Goal: Task Accomplishment & Management: Manage account settings

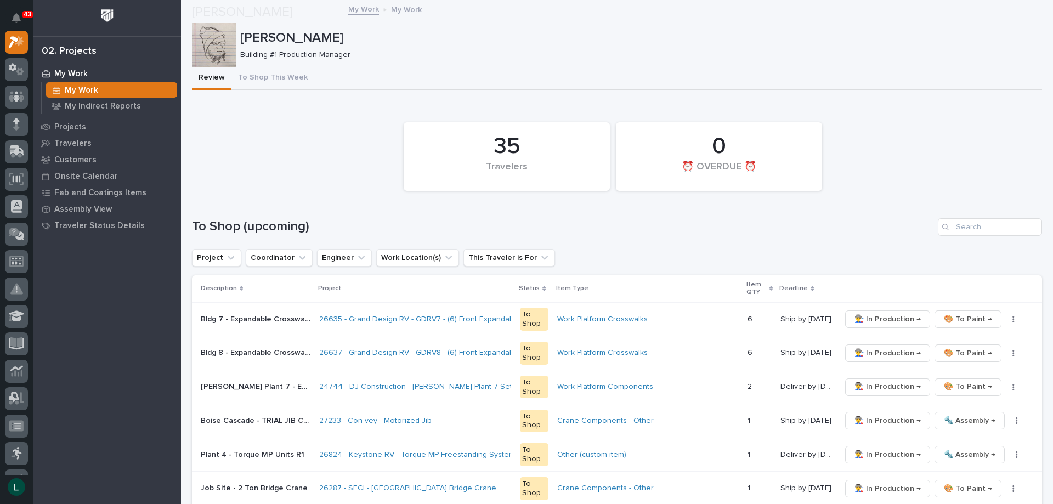
scroll to position [110, 0]
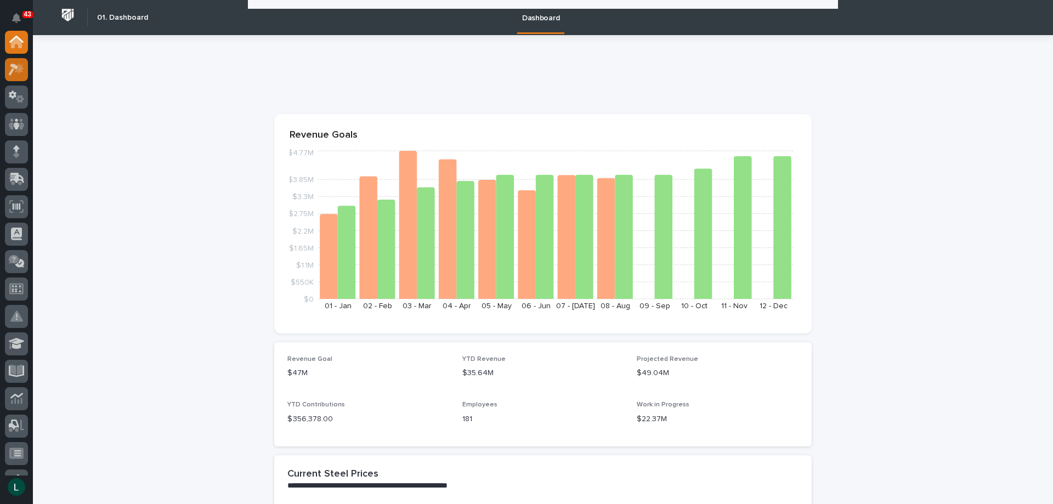
scroll to position [988, 0]
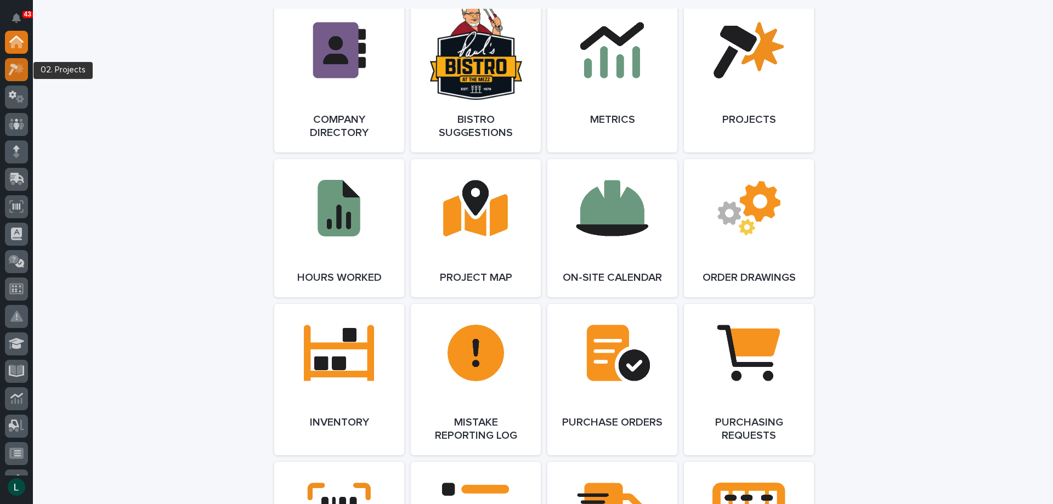
click at [18, 67] on icon at bounding box center [14, 70] width 10 height 12
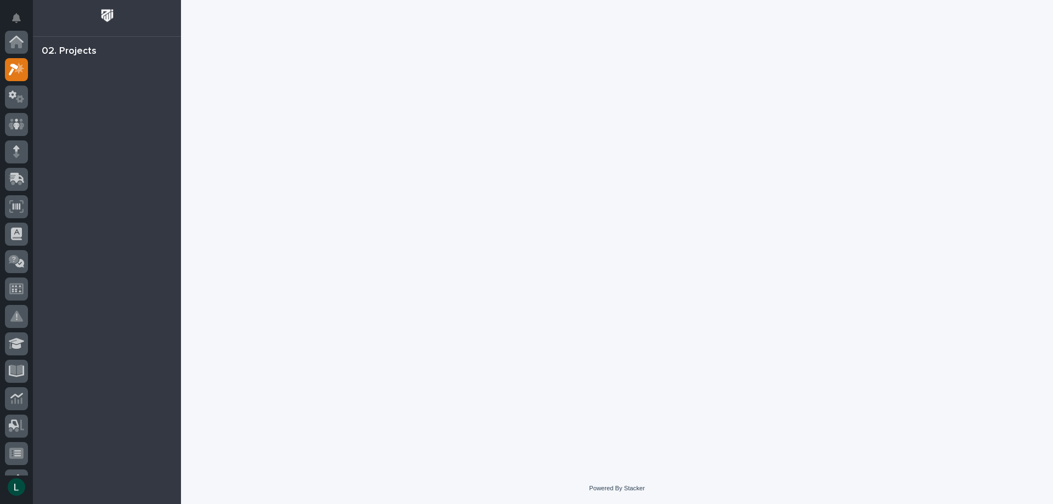
scroll to position [27, 0]
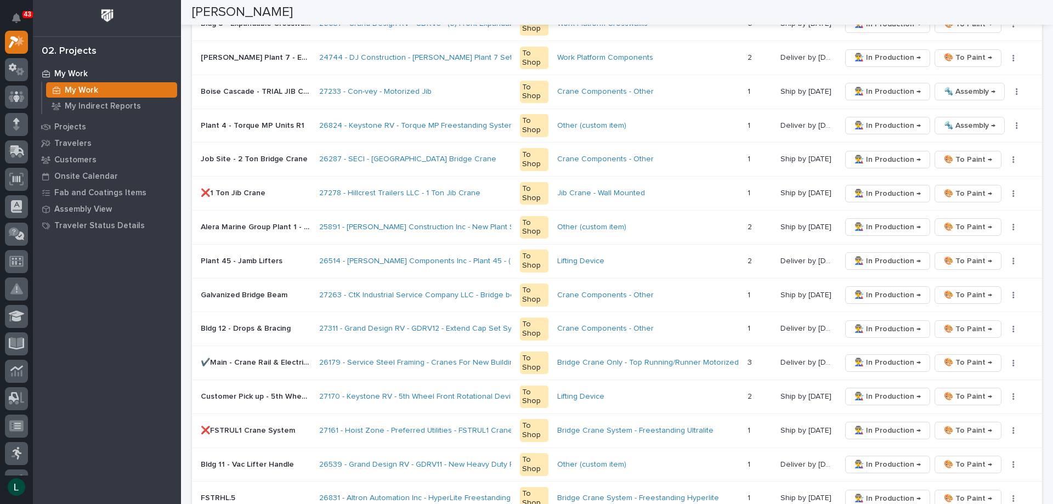
scroll to position [549, 0]
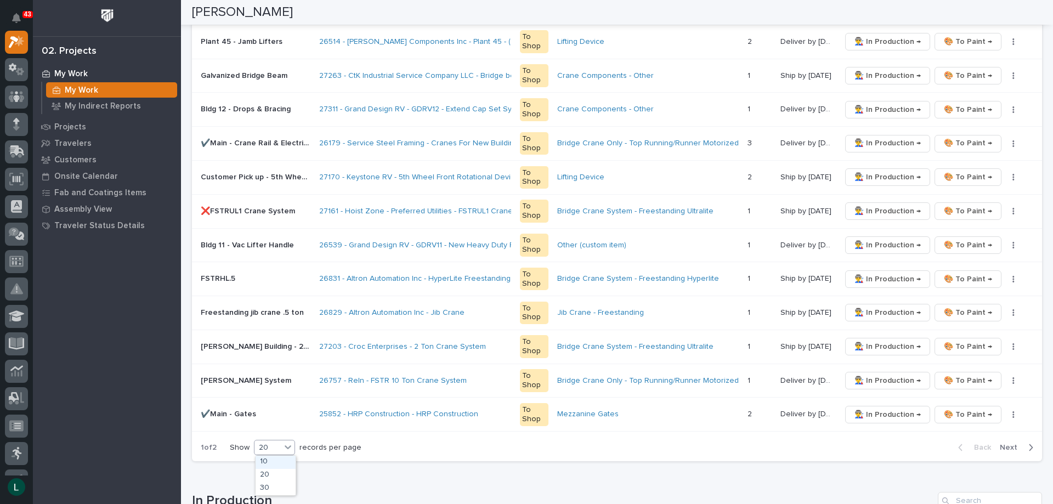
click at [273, 444] on div "20" at bounding box center [268, 448] width 26 height 12
click at [281, 489] on div "30" at bounding box center [276, 488] width 40 height 13
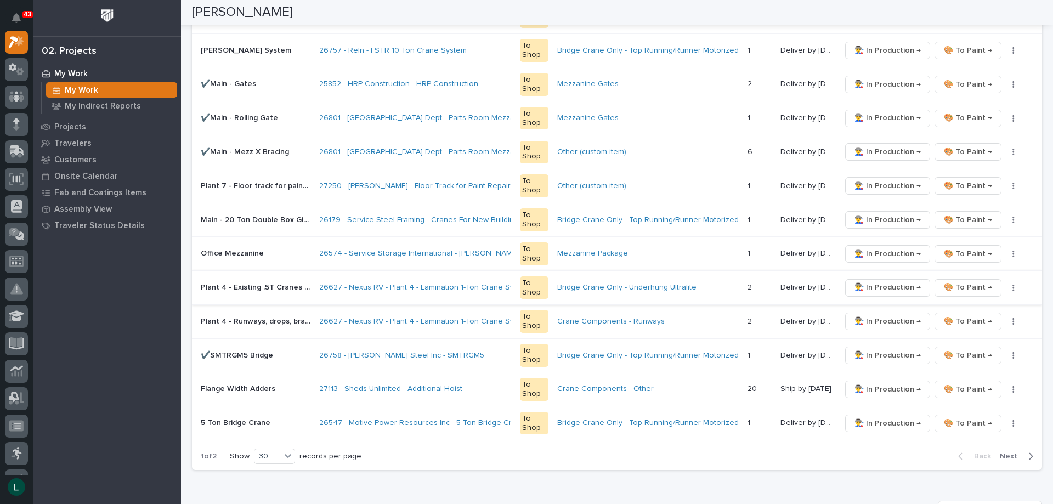
scroll to position [878, 0]
click at [881, 219] on span "👨‍🏭 In Production →" at bounding box center [888, 221] width 66 height 13
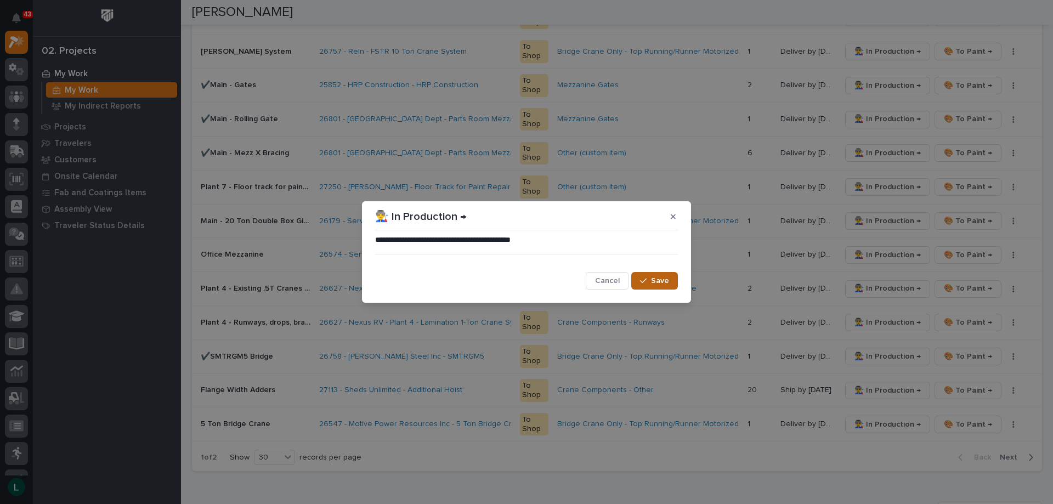
click at [667, 279] on span "Save" at bounding box center [660, 281] width 18 height 10
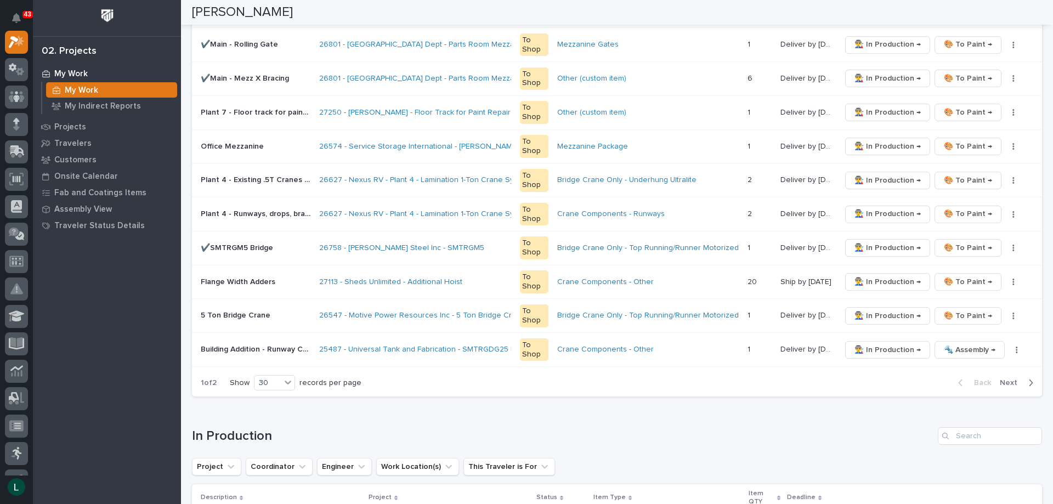
scroll to position [933, 0]
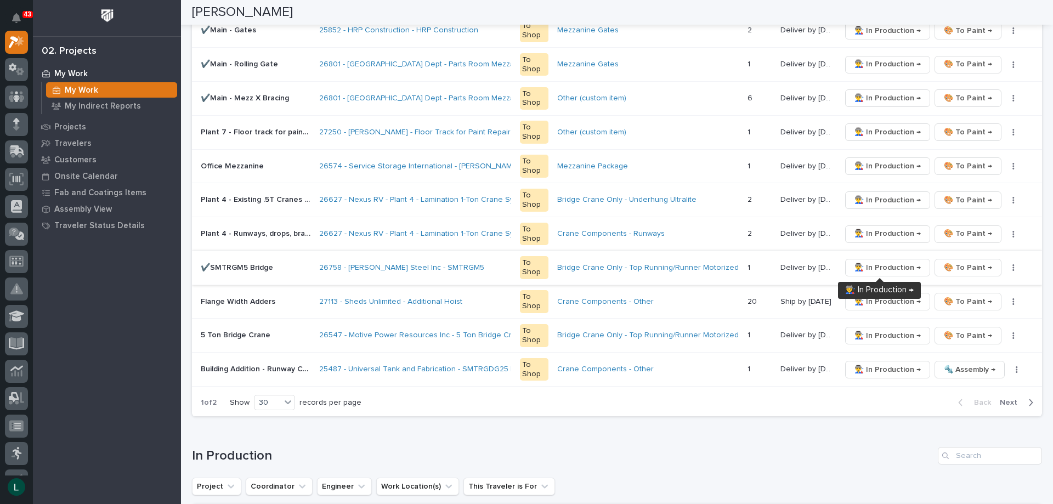
click at [887, 266] on span "👨‍🏭 In Production →" at bounding box center [888, 267] width 66 height 13
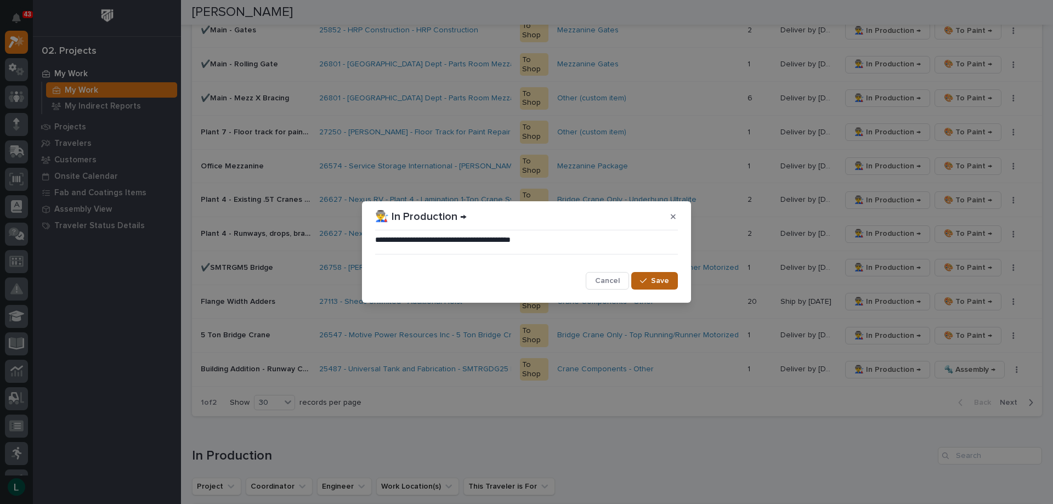
click at [662, 280] on span "Save" at bounding box center [660, 281] width 18 height 10
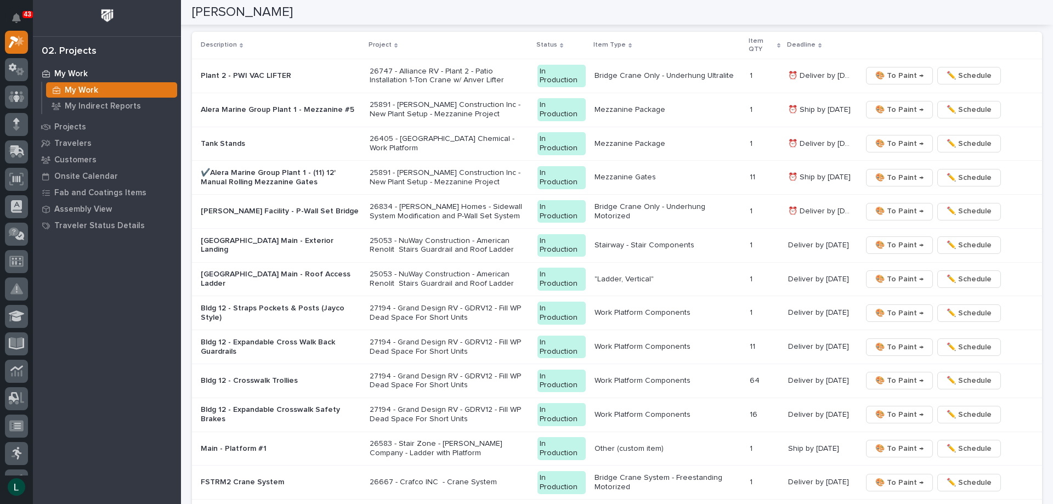
scroll to position [1460, 0]
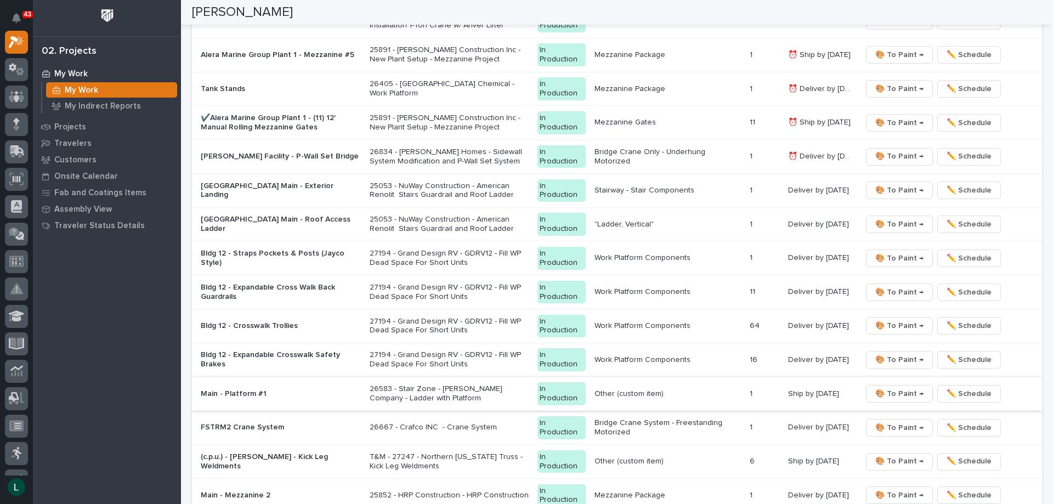
click at [903, 391] on span "🎨 To Paint →" at bounding box center [900, 393] width 48 height 13
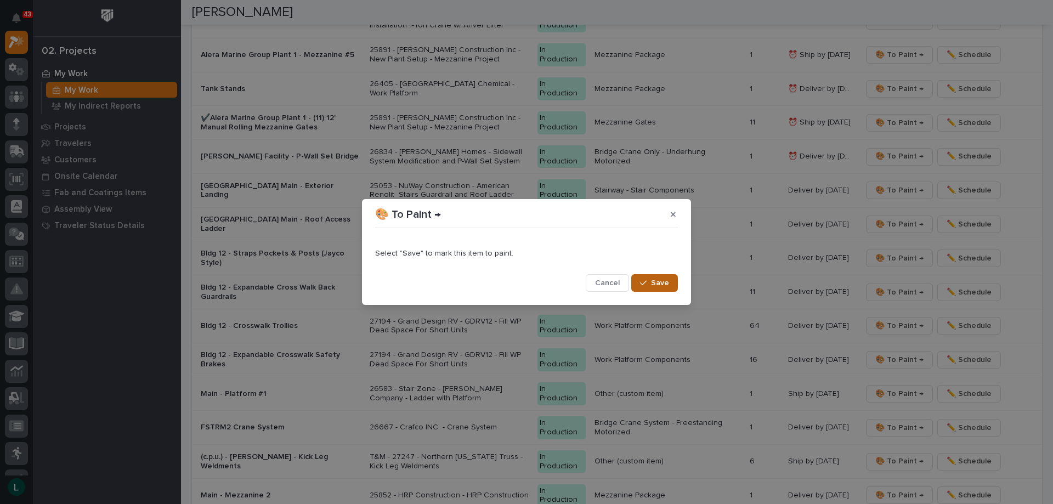
click at [656, 283] on span "Save" at bounding box center [660, 283] width 18 height 10
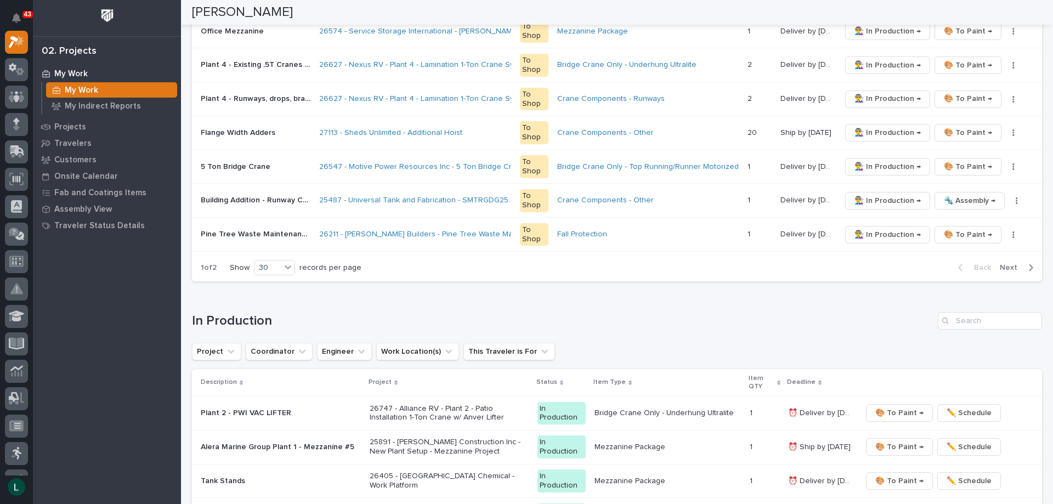
scroll to position [1004, 0]
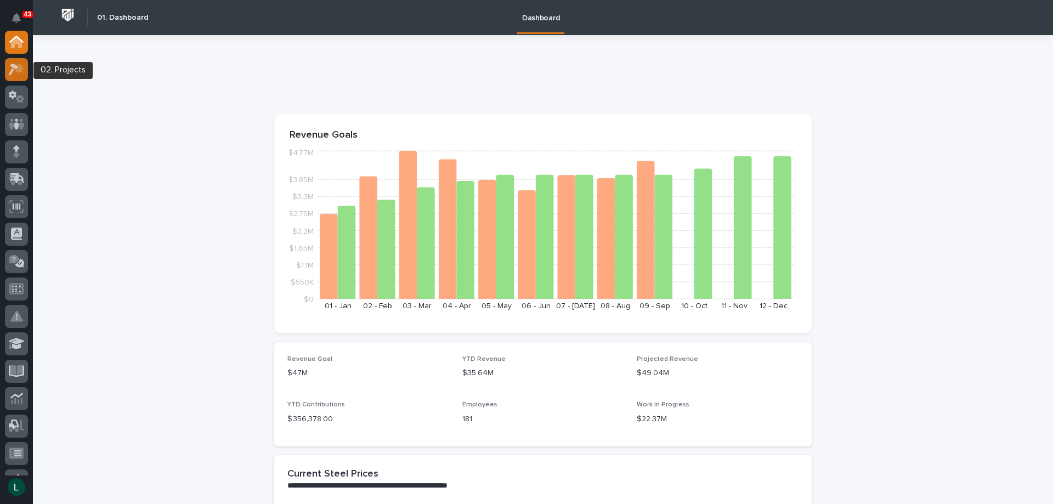
click at [17, 68] on icon at bounding box center [14, 70] width 10 height 12
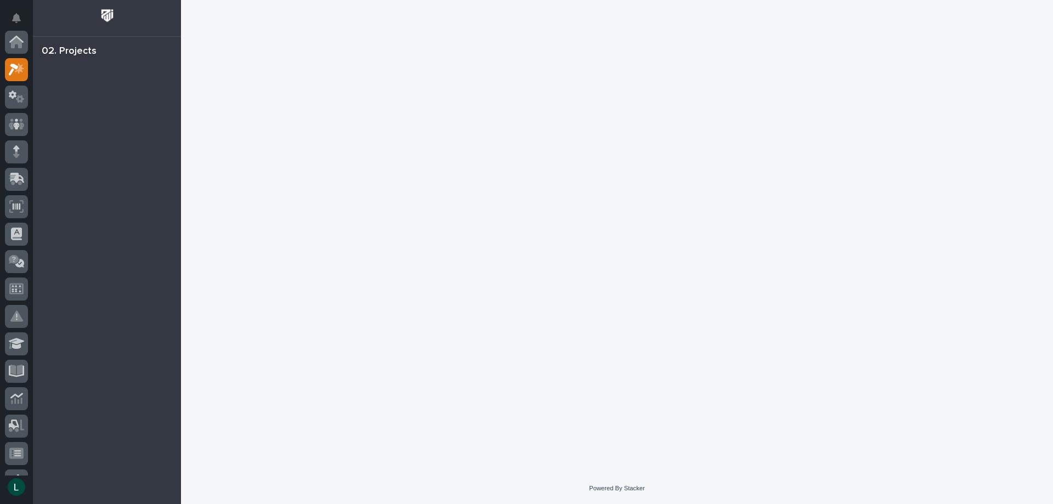
scroll to position [27, 0]
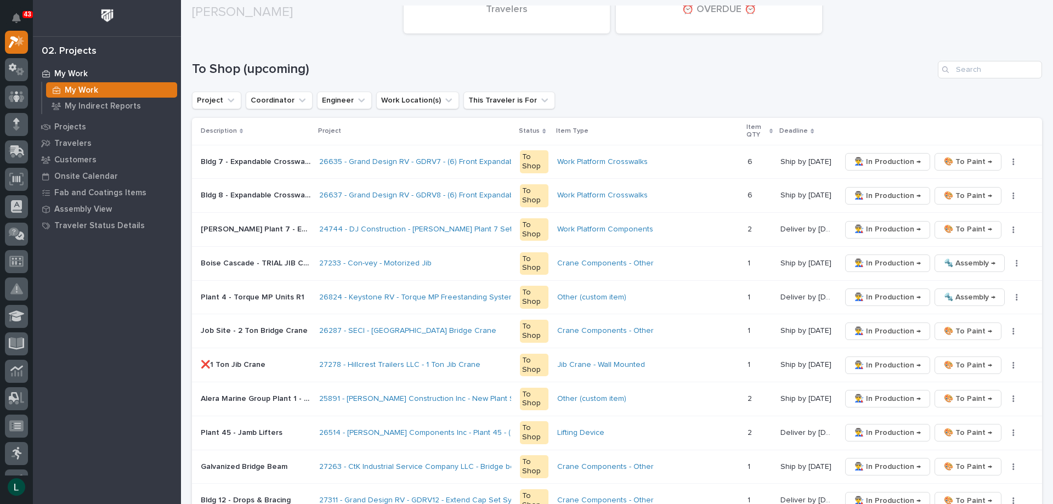
scroll to position [165, 0]
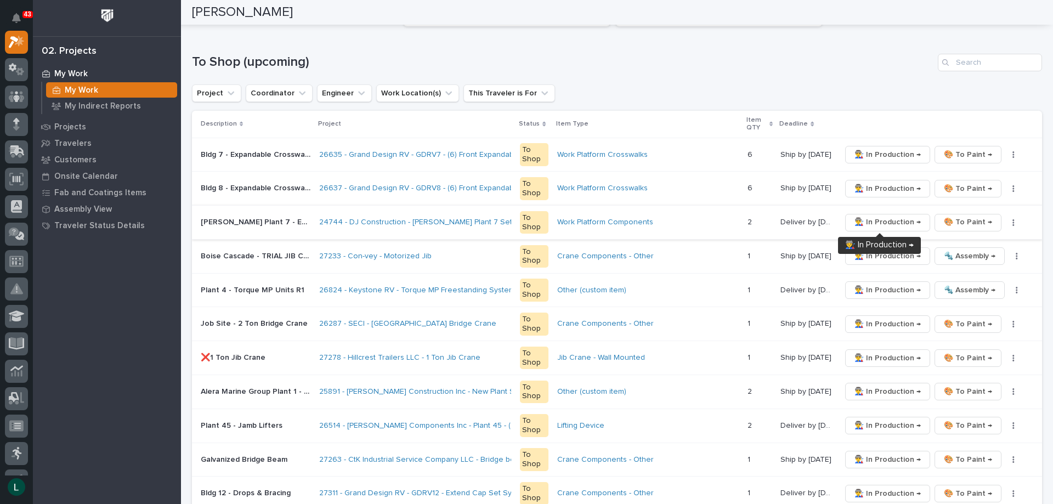
click at [873, 223] on span "👨‍🏭 In Production →" at bounding box center [888, 222] width 66 height 13
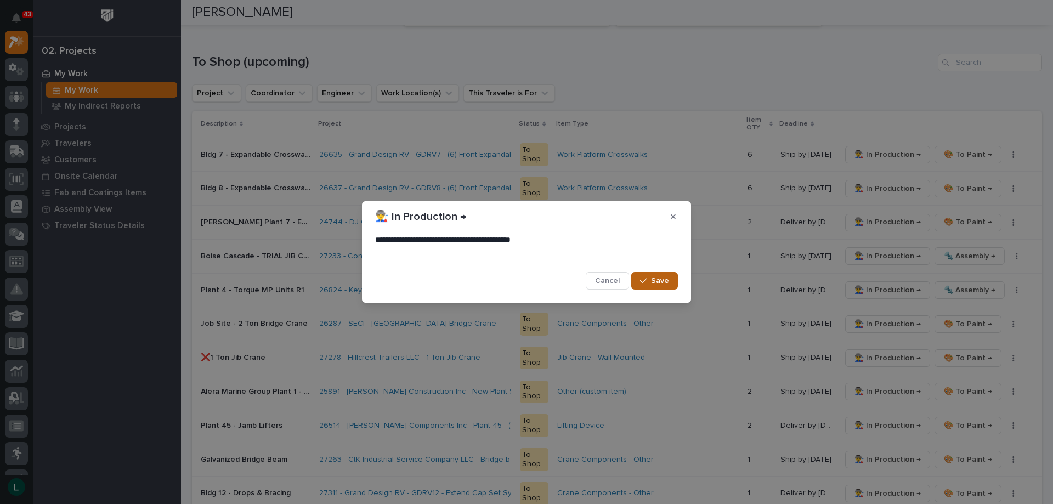
click at [655, 280] on span "Save" at bounding box center [660, 281] width 18 height 10
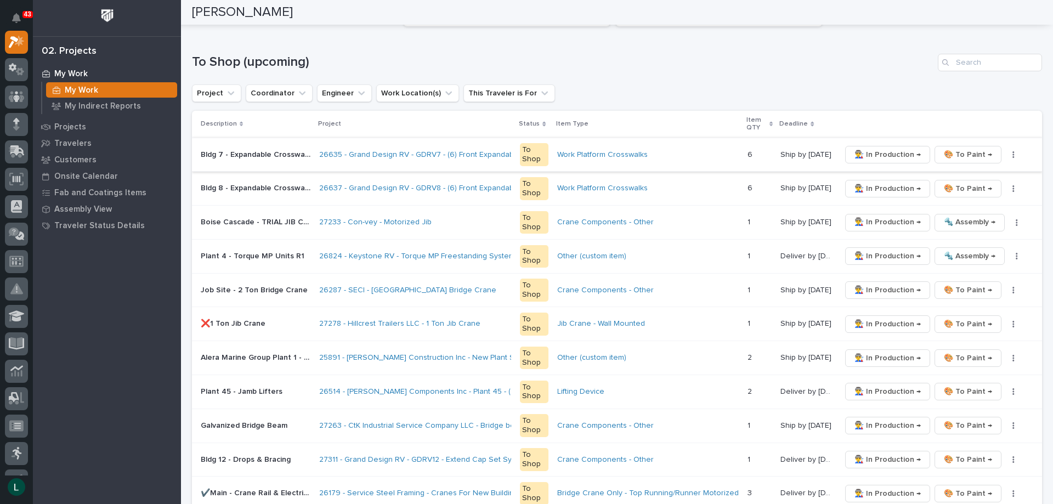
click at [882, 152] on span "👨‍🏭 In Production →" at bounding box center [888, 154] width 66 height 13
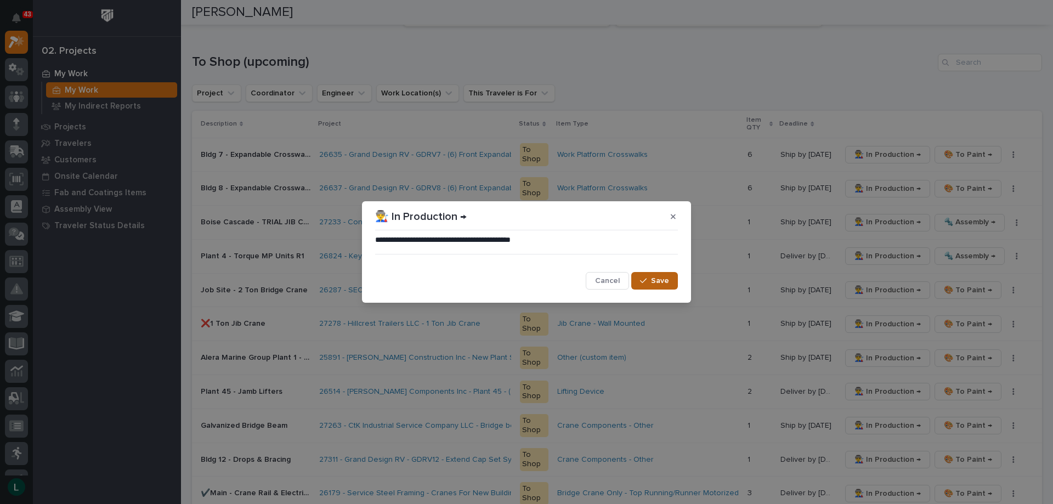
click at [658, 283] on span "Save" at bounding box center [660, 281] width 18 height 10
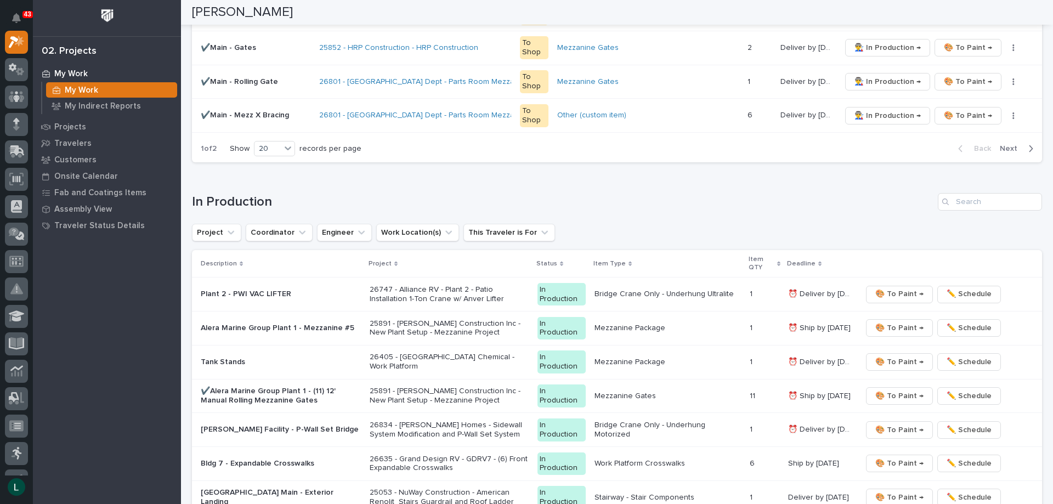
scroll to position [878, 0]
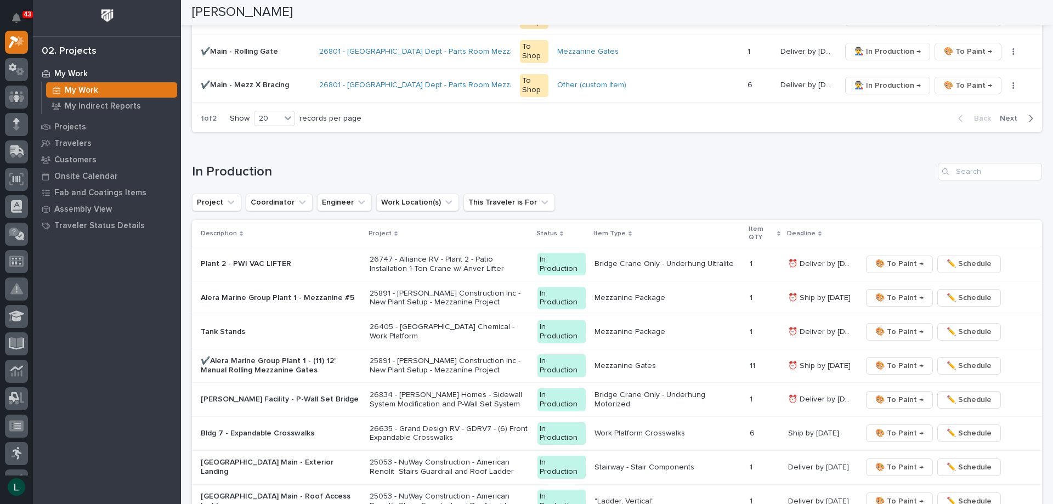
drag, startPoint x: 444, startPoint y: 320, endPoint x: 446, endPoint y: 325, distance: 5.9
click at [446, 325] on td "26405 - [GEOGRAPHIC_DATA] Chemical - Work Platform" at bounding box center [449, 332] width 168 height 34
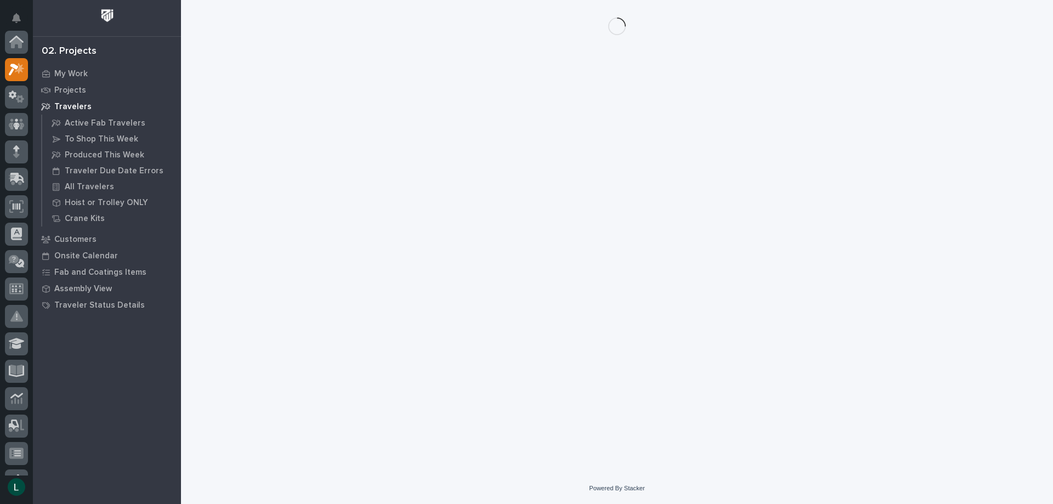
scroll to position [27, 0]
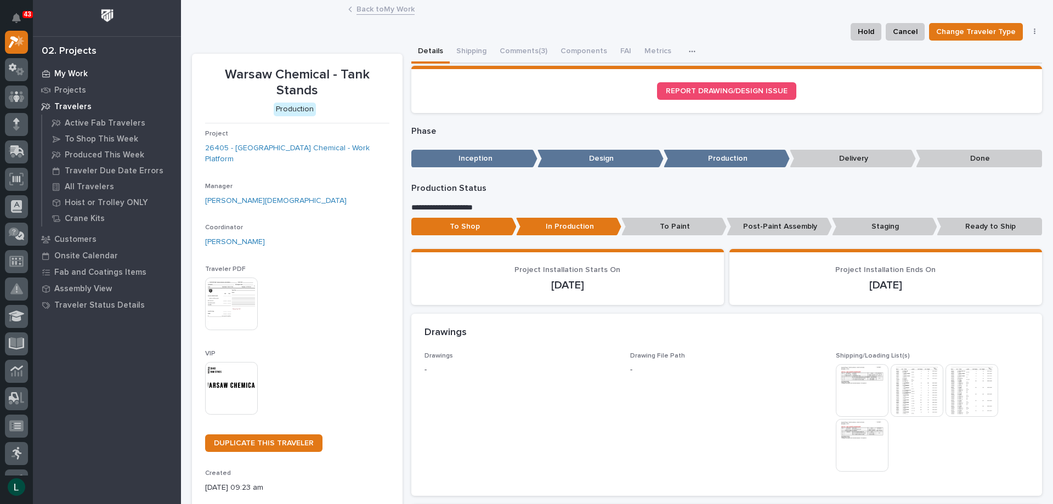
click at [62, 69] on p "My Work" at bounding box center [70, 74] width 33 height 10
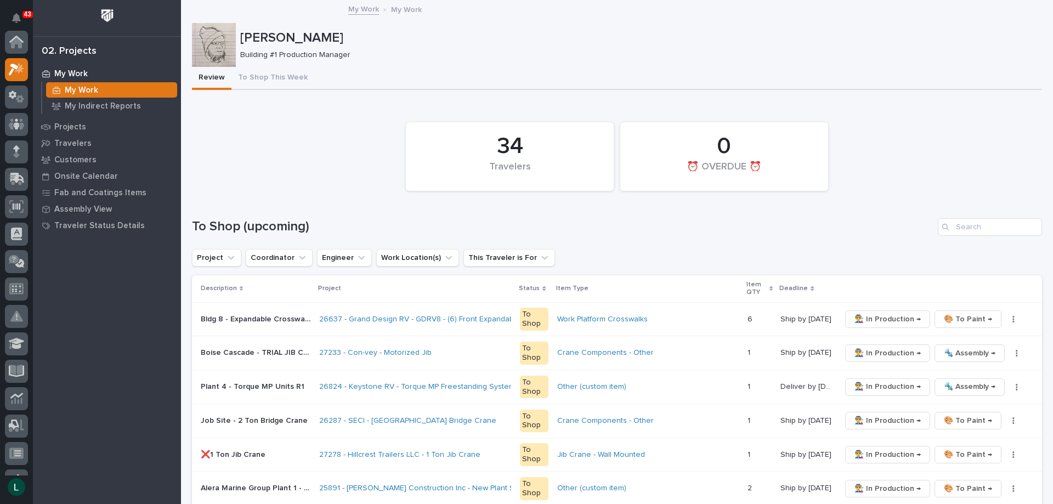
scroll to position [27, 0]
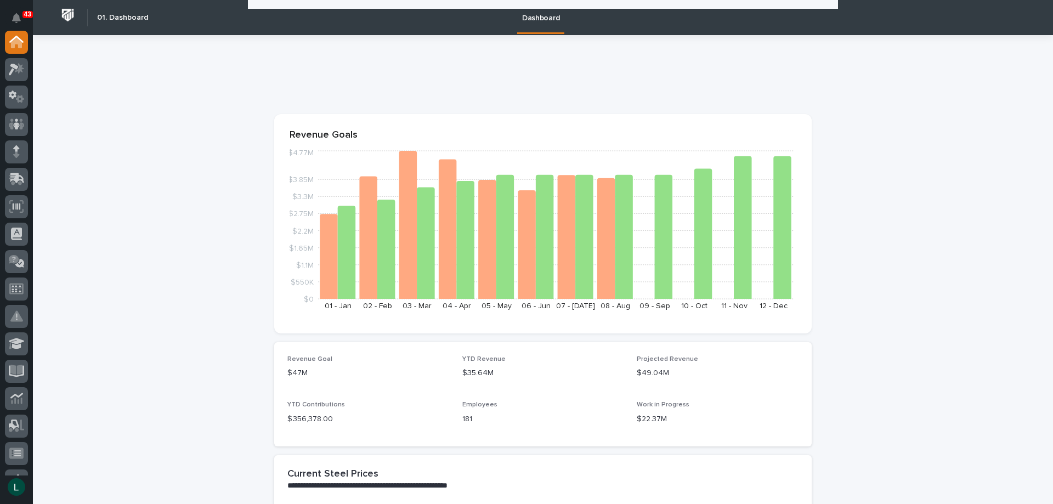
scroll to position [1756, 0]
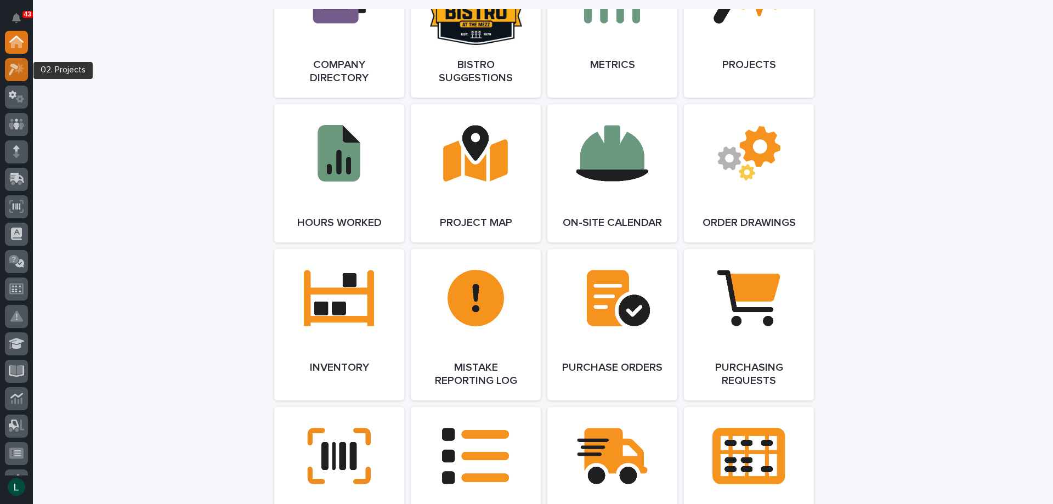
click at [16, 66] on icon at bounding box center [14, 70] width 10 height 12
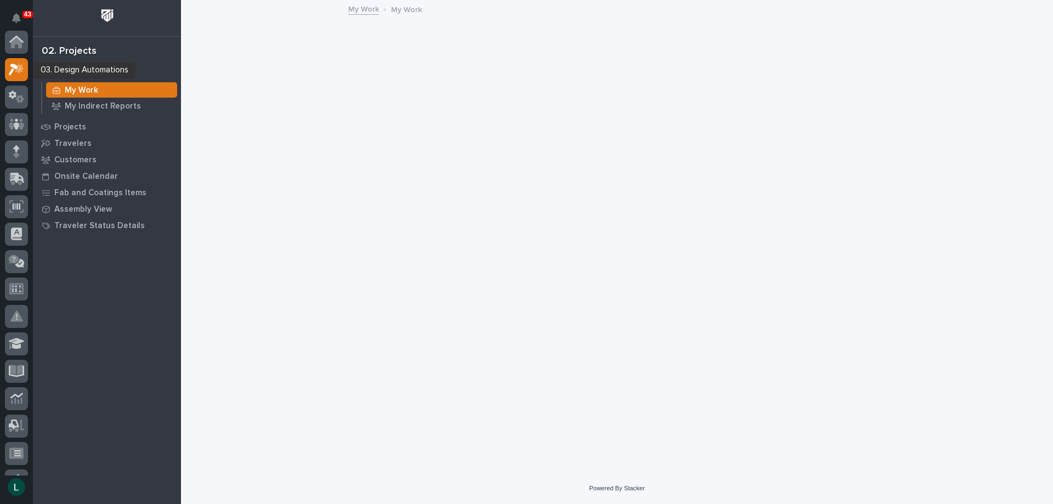
scroll to position [27, 0]
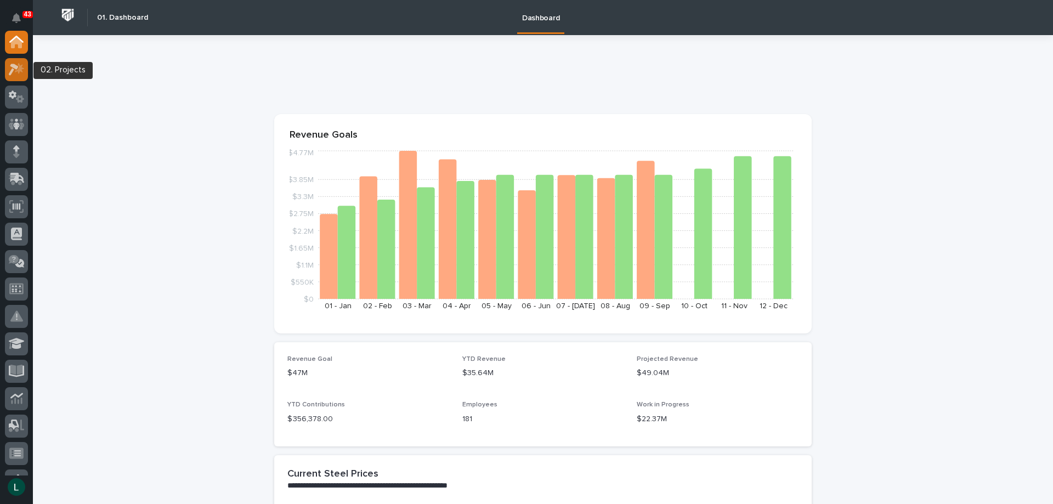
click at [18, 69] on icon at bounding box center [17, 69] width 16 height 13
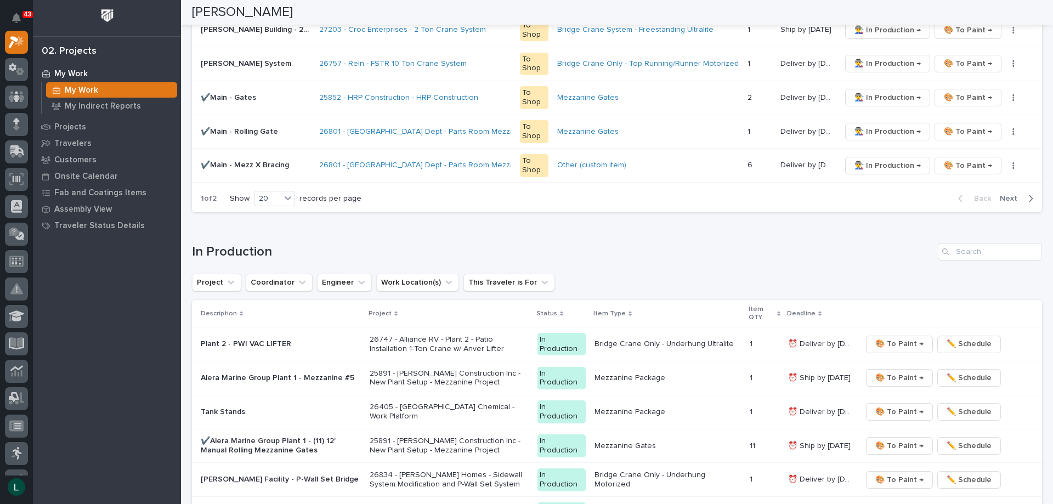
scroll to position [823, 0]
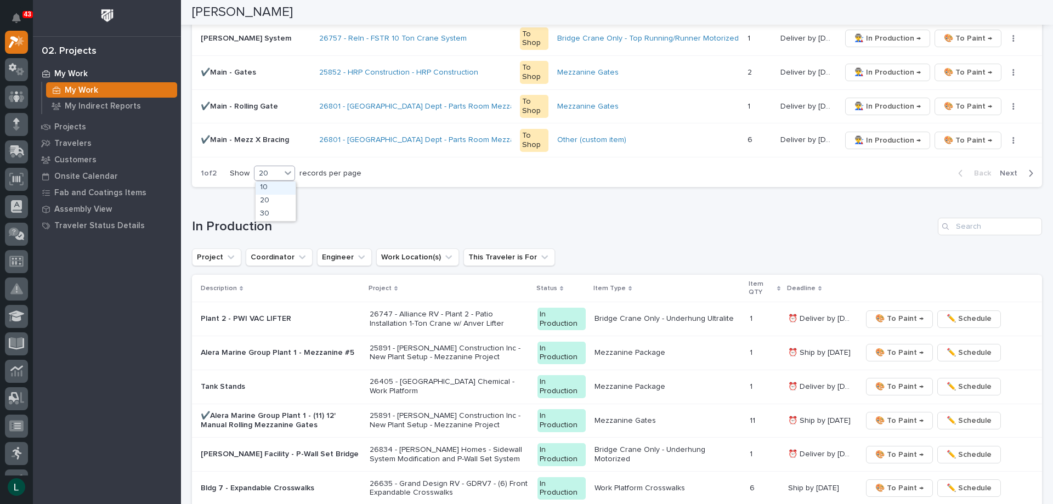
click at [267, 172] on div "20" at bounding box center [268, 174] width 26 height 12
click at [276, 210] on div "30" at bounding box center [276, 214] width 40 height 13
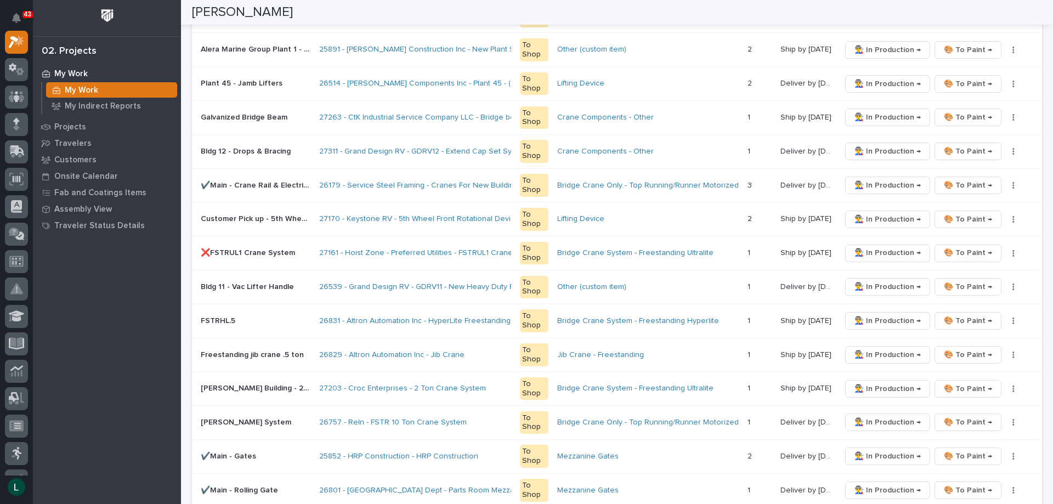
scroll to position [55, 0]
